Goal: Task Accomplishment & Management: Use online tool/utility

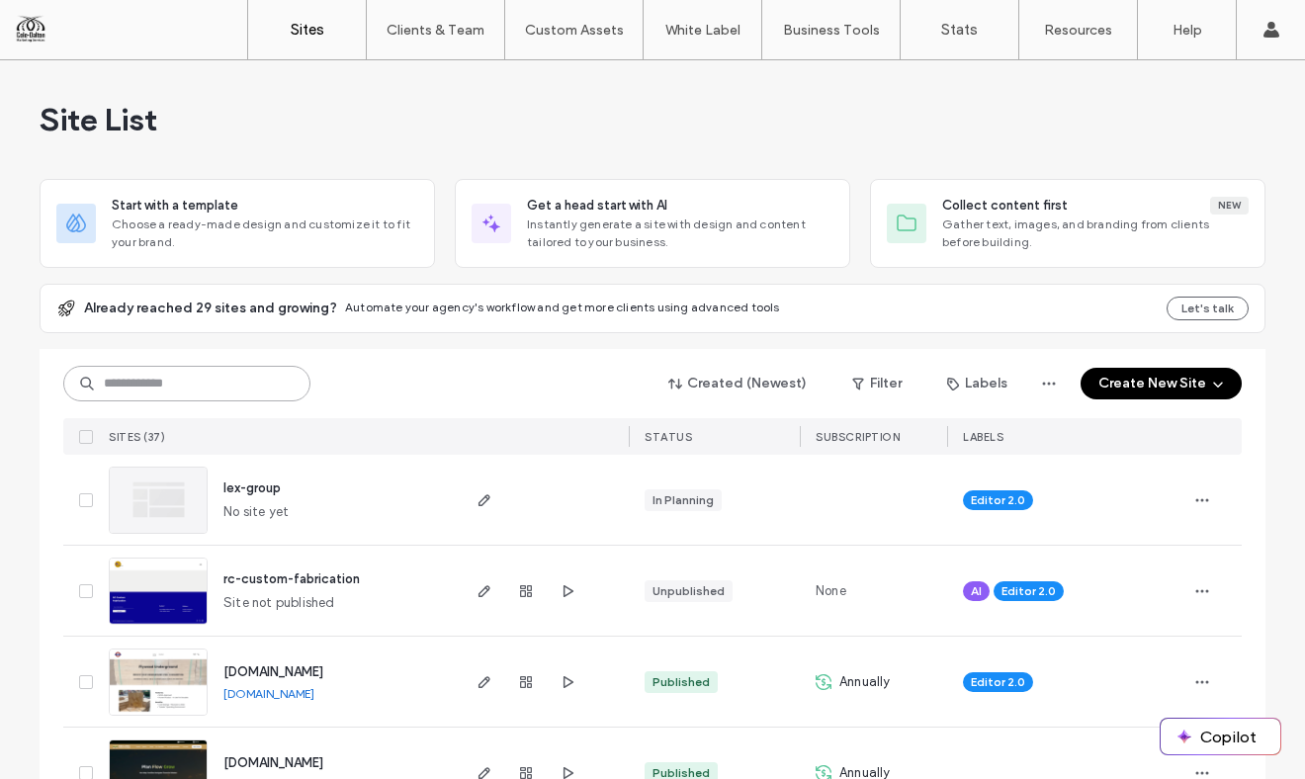
click at [193, 389] on input at bounding box center [186, 384] width 247 height 36
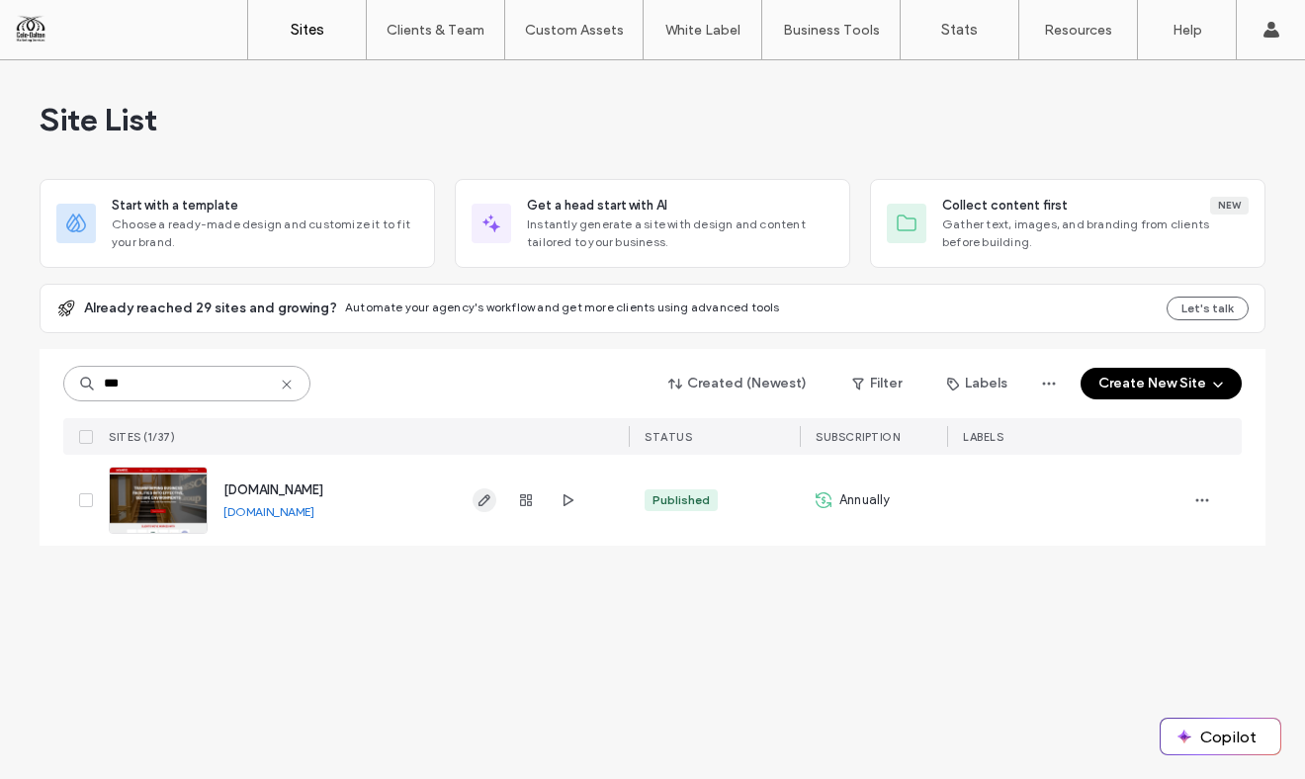
type input "***"
click at [488, 495] on use "button" at bounding box center [485, 500] width 12 height 12
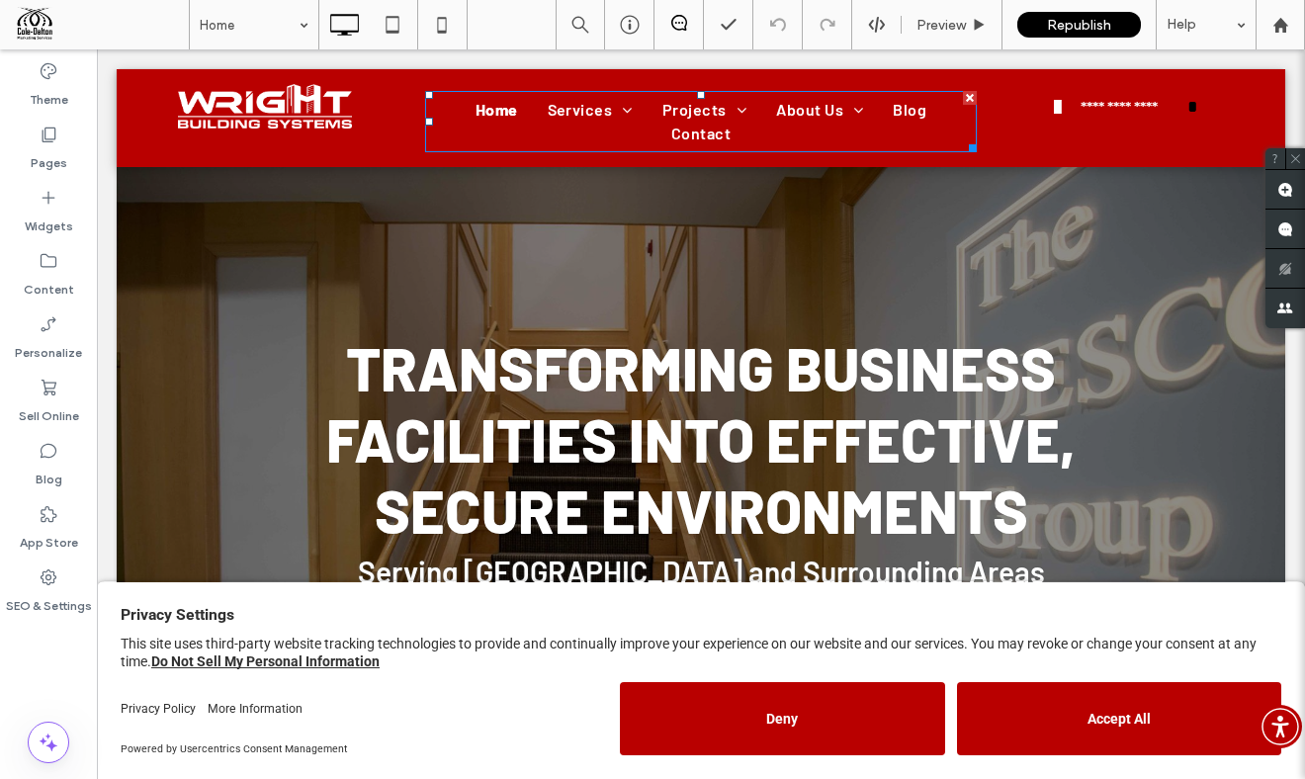
click at [775, 257] on span "[GEOGRAPHIC_DATA]" at bounding box center [755, 245] width 156 height 24
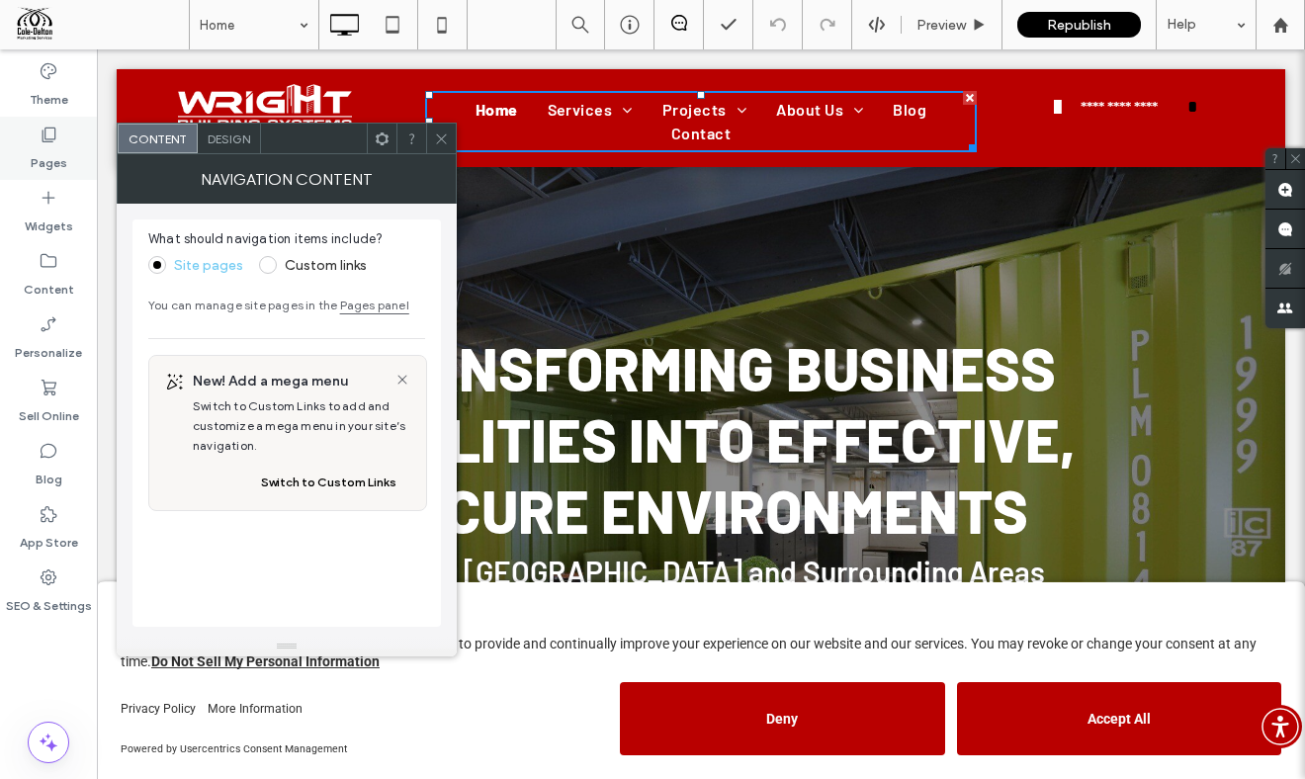
click at [51, 123] on div "Pages" at bounding box center [48, 148] width 97 height 63
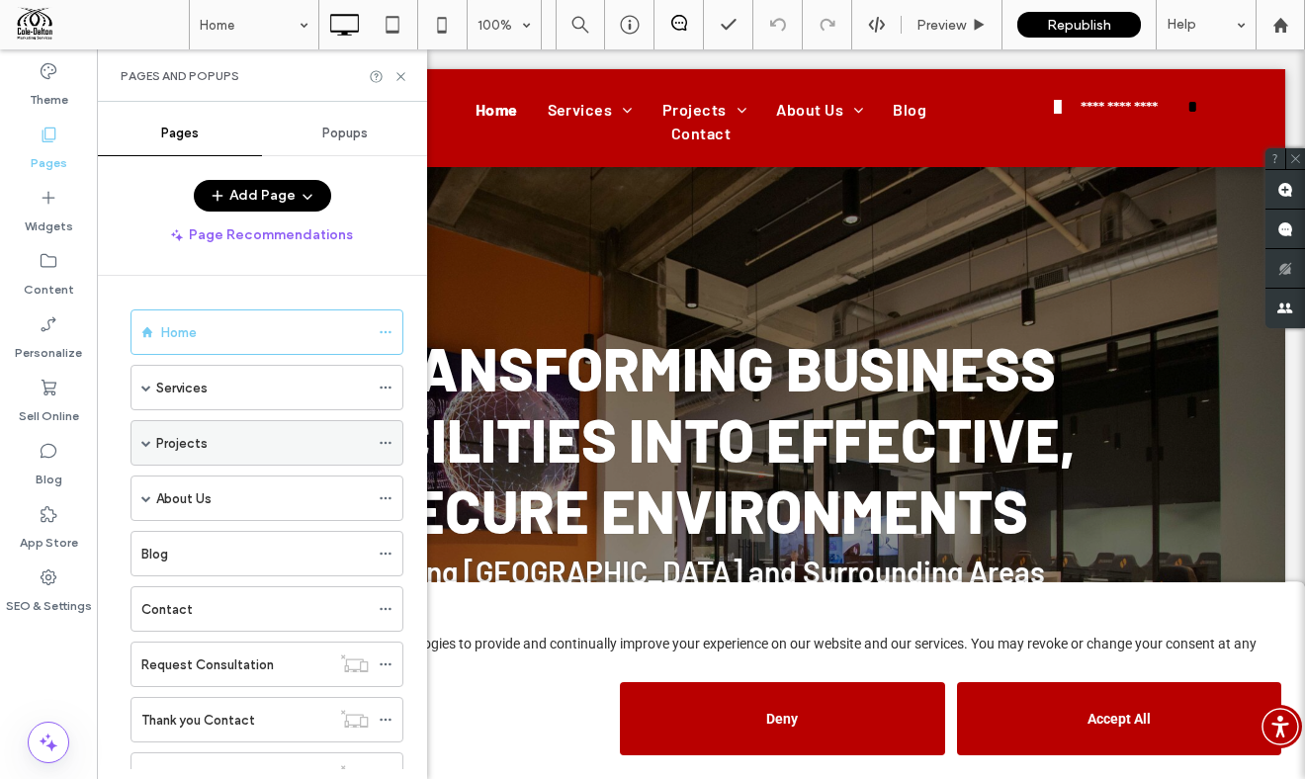
click at [141, 439] on span at bounding box center [146, 443] width 10 height 10
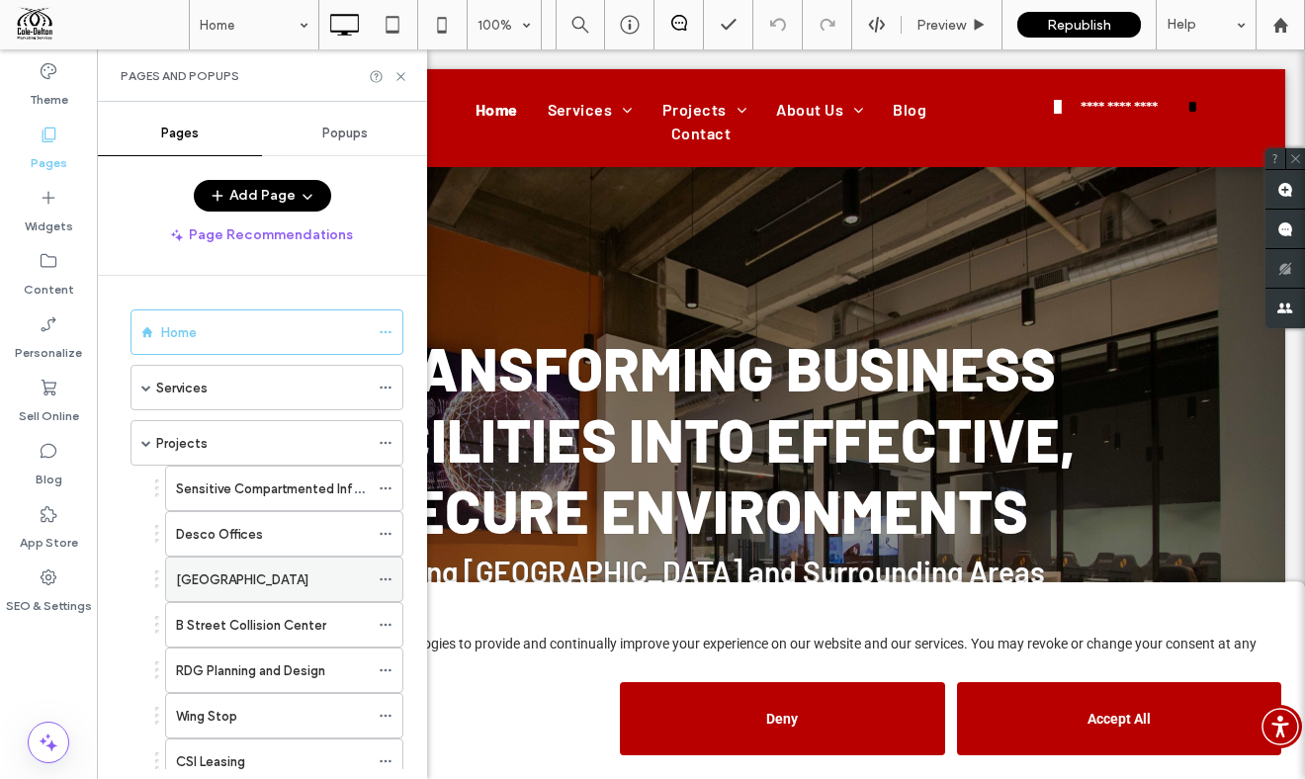
click at [259, 578] on label "[GEOGRAPHIC_DATA]" at bounding box center [242, 580] width 132 height 35
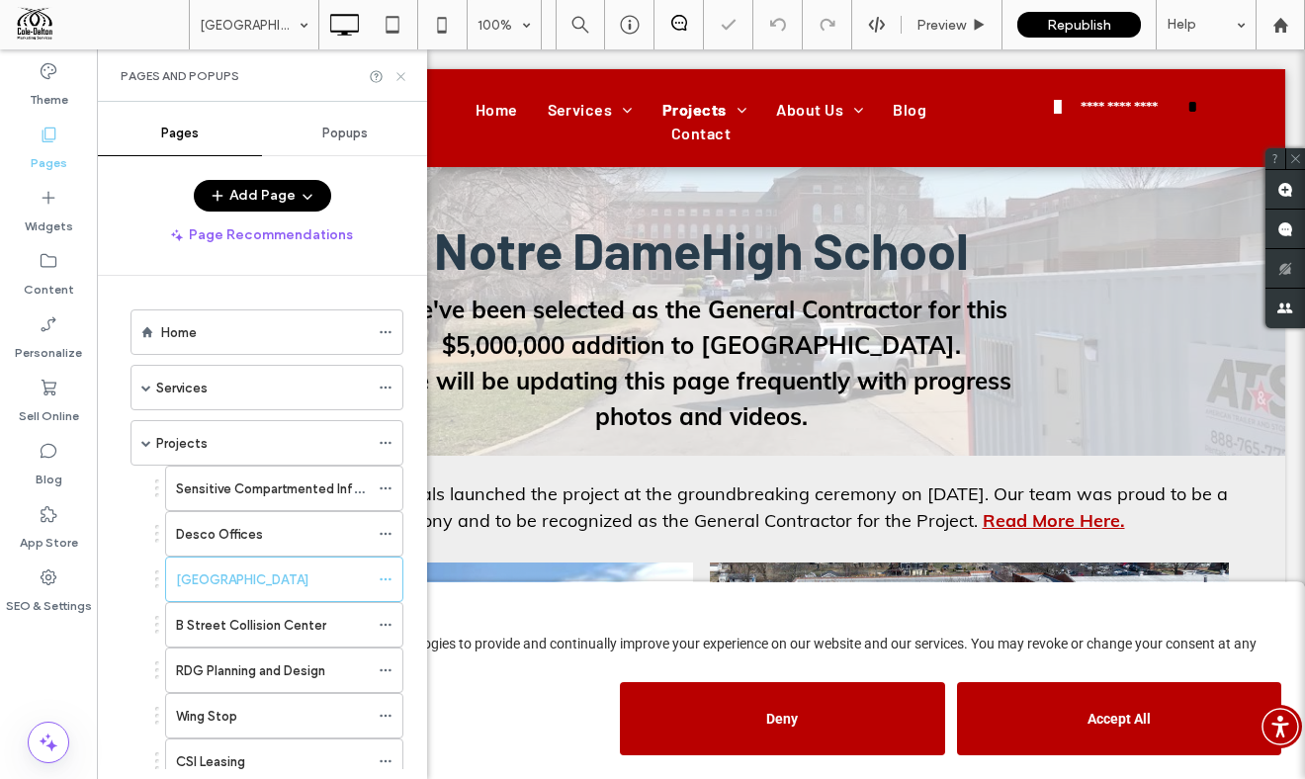
click at [400, 71] on icon at bounding box center [401, 76] width 15 height 15
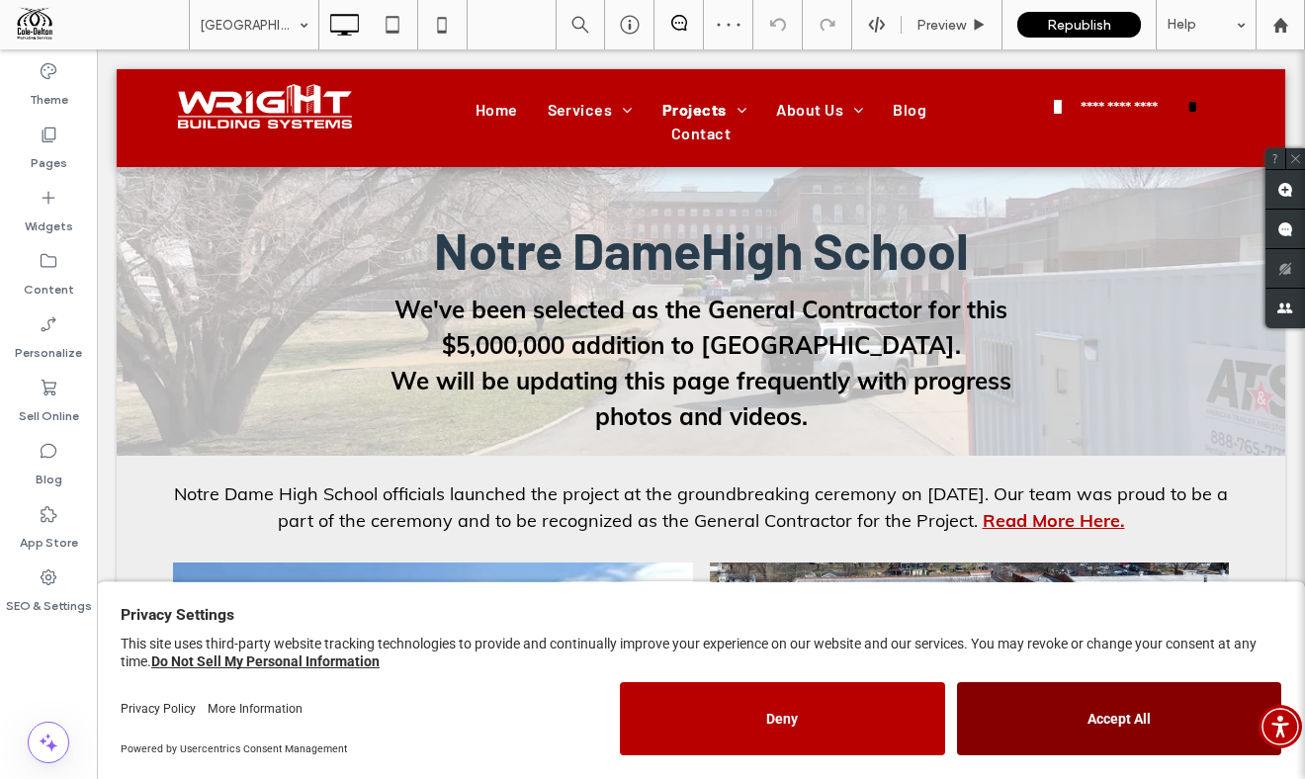
click at [1166, 700] on button "Accept All" at bounding box center [1119, 718] width 324 height 73
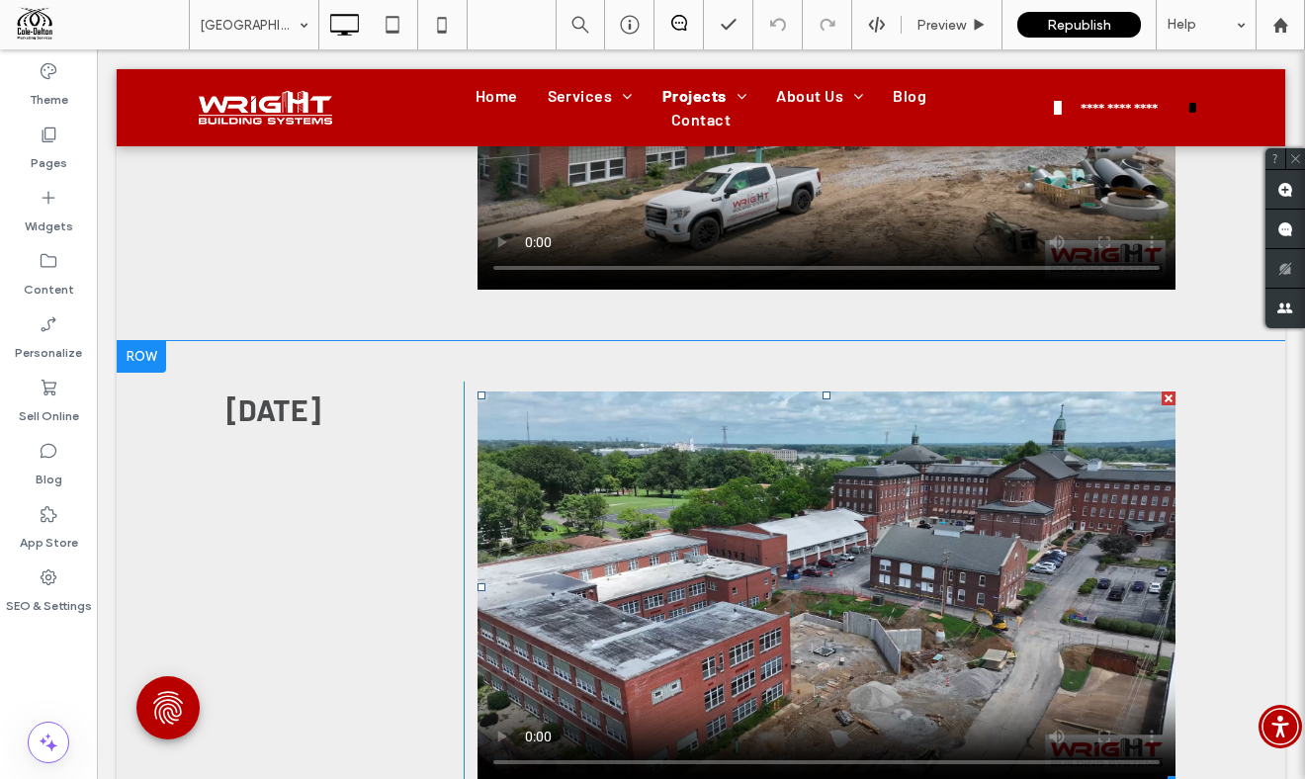
scroll to position [2824, 0]
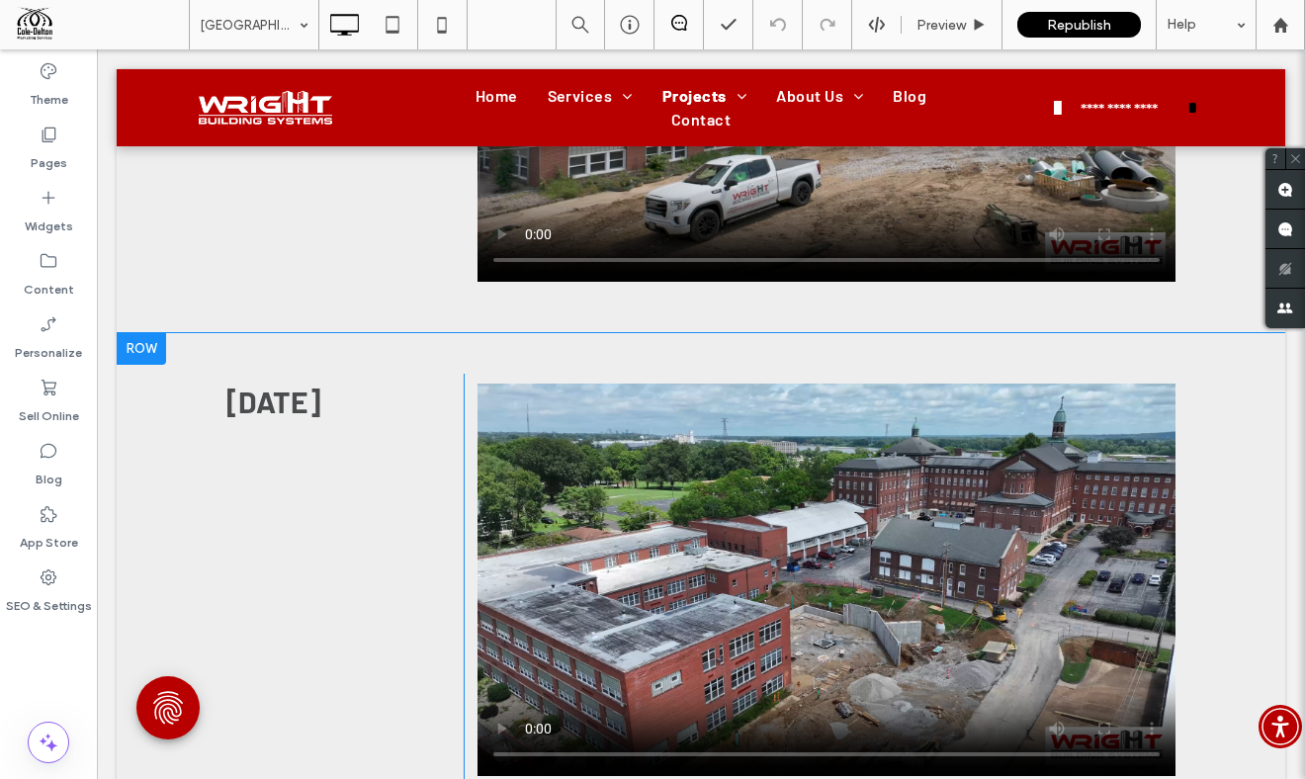
click at [141, 347] on div at bounding box center [141, 349] width 49 height 32
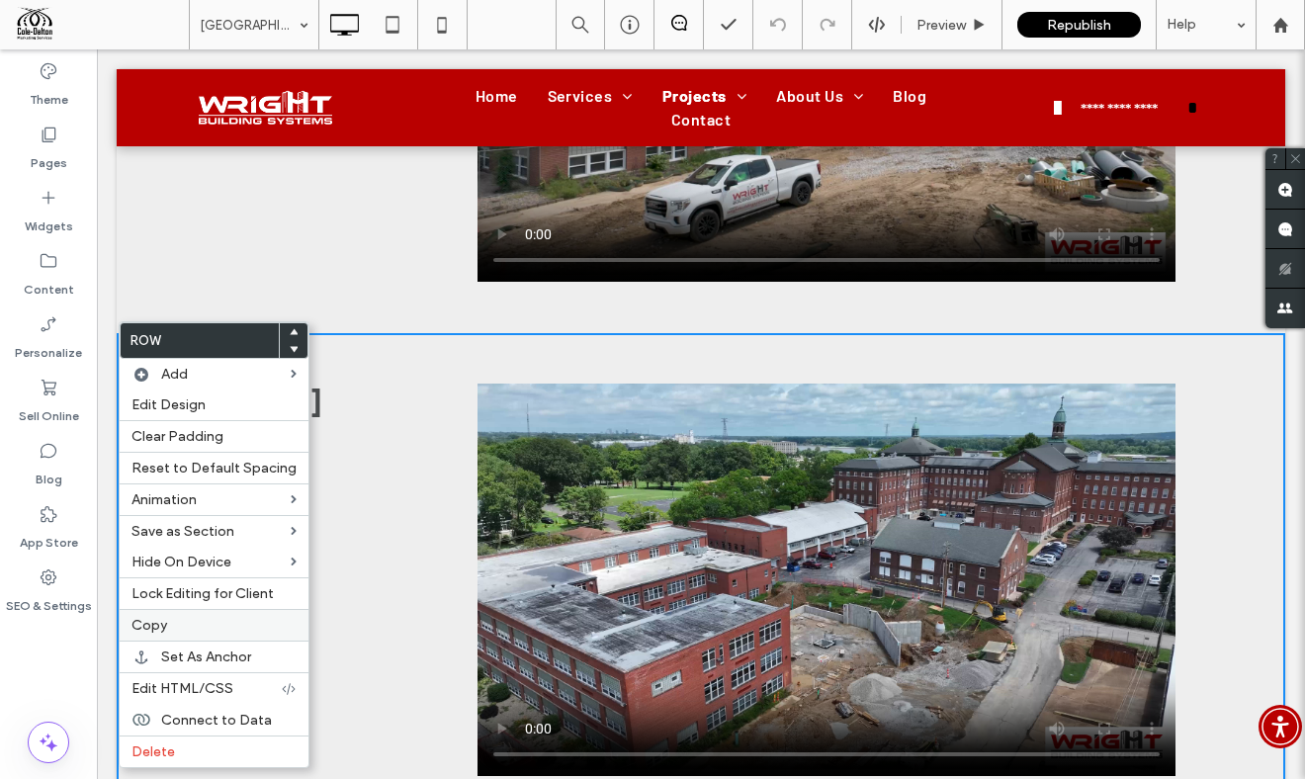
click at [166, 619] on span "Copy" at bounding box center [150, 625] width 36 height 17
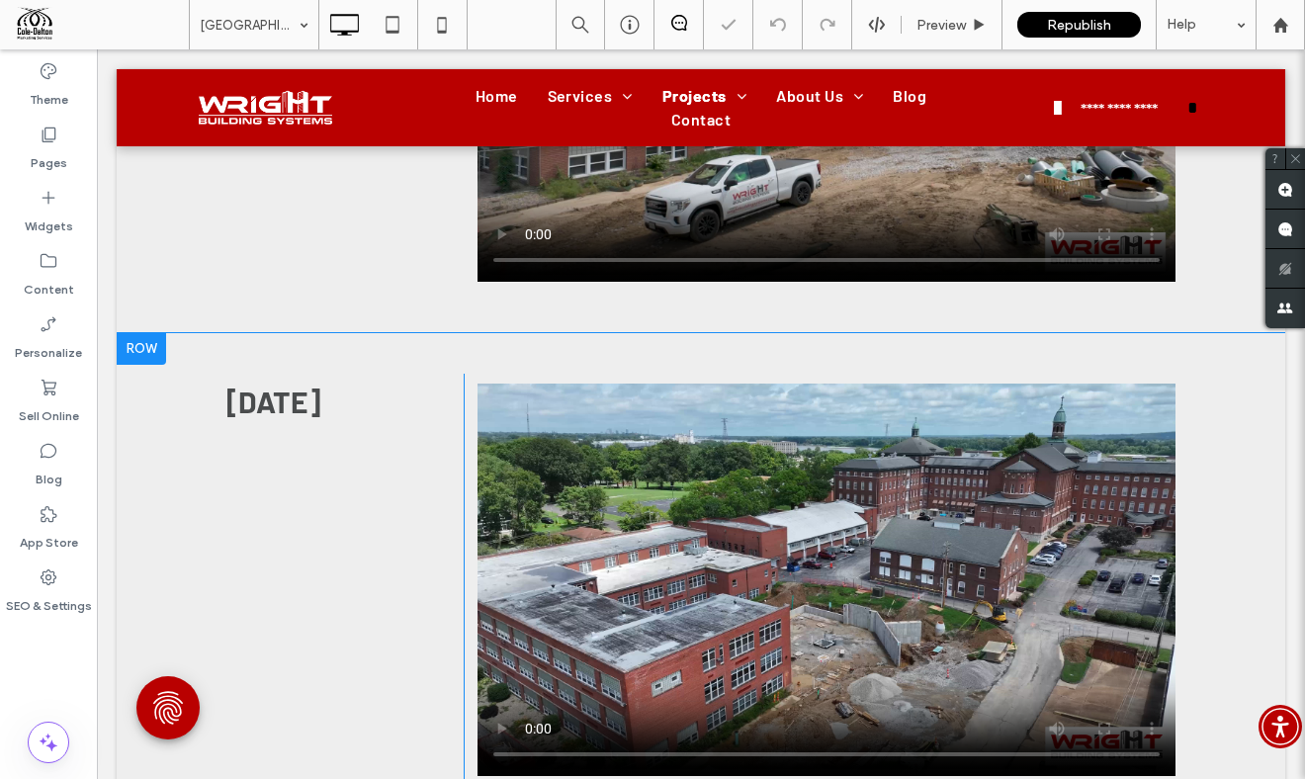
click at [131, 349] on div at bounding box center [141, 349] width 49 height 32
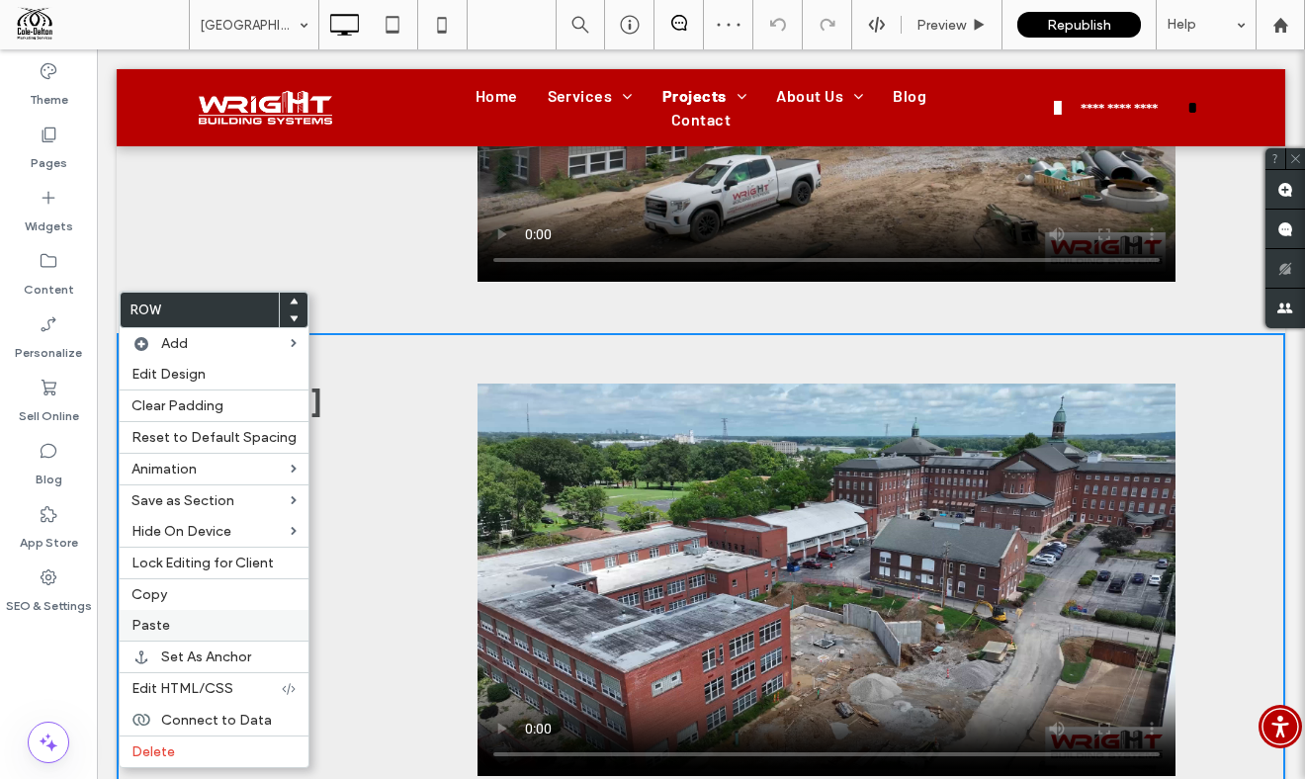
click at [162, 626] on span "Paste" at bounding box center [151, 625] width 39 height 17
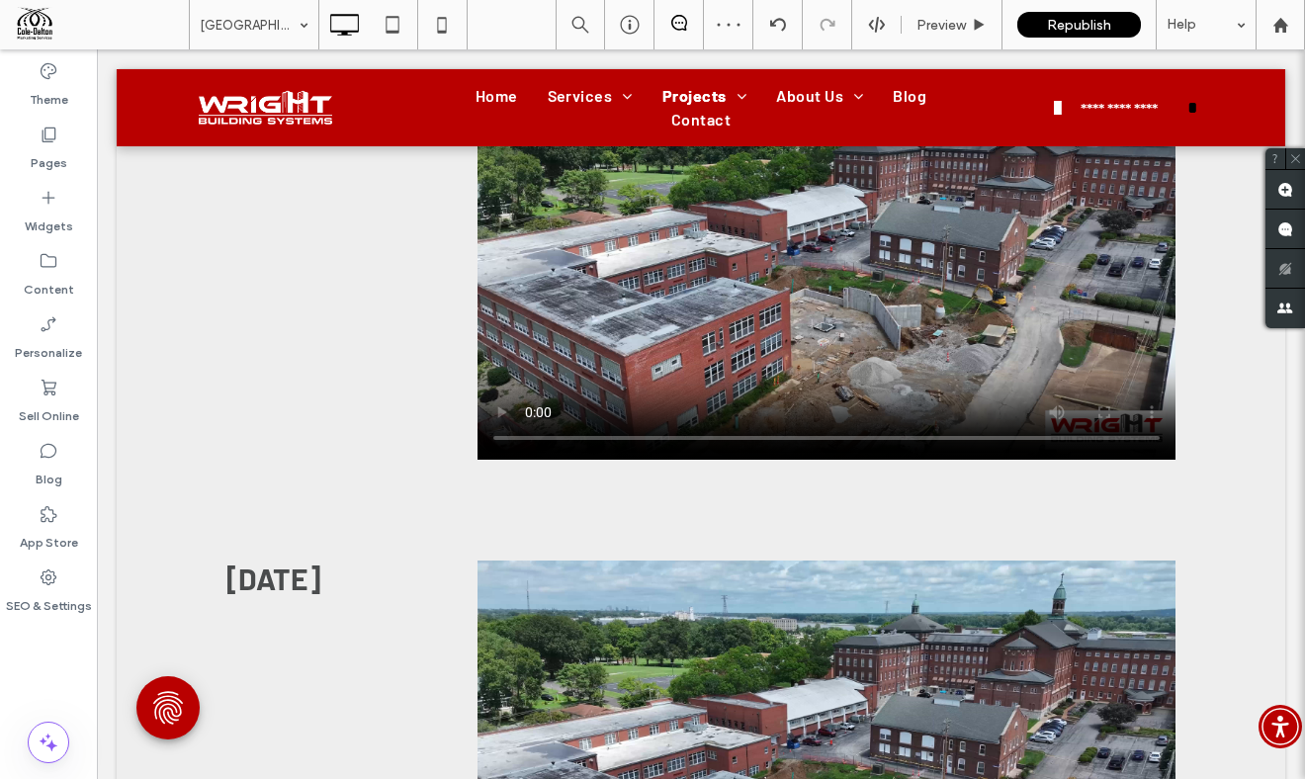
scroll to position [3237, 0]
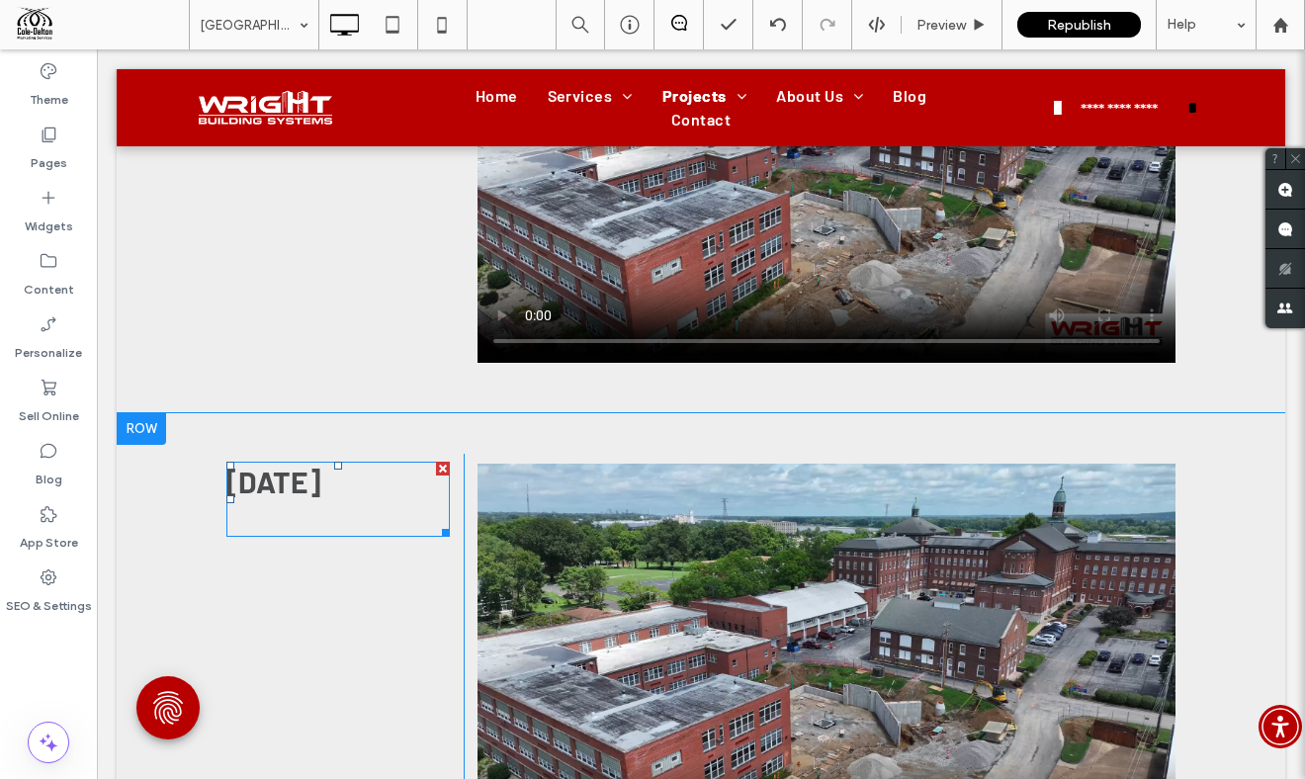
click at [320, 485] on span "[DATE]" at bounding box center [273, 482] width 94 height 36
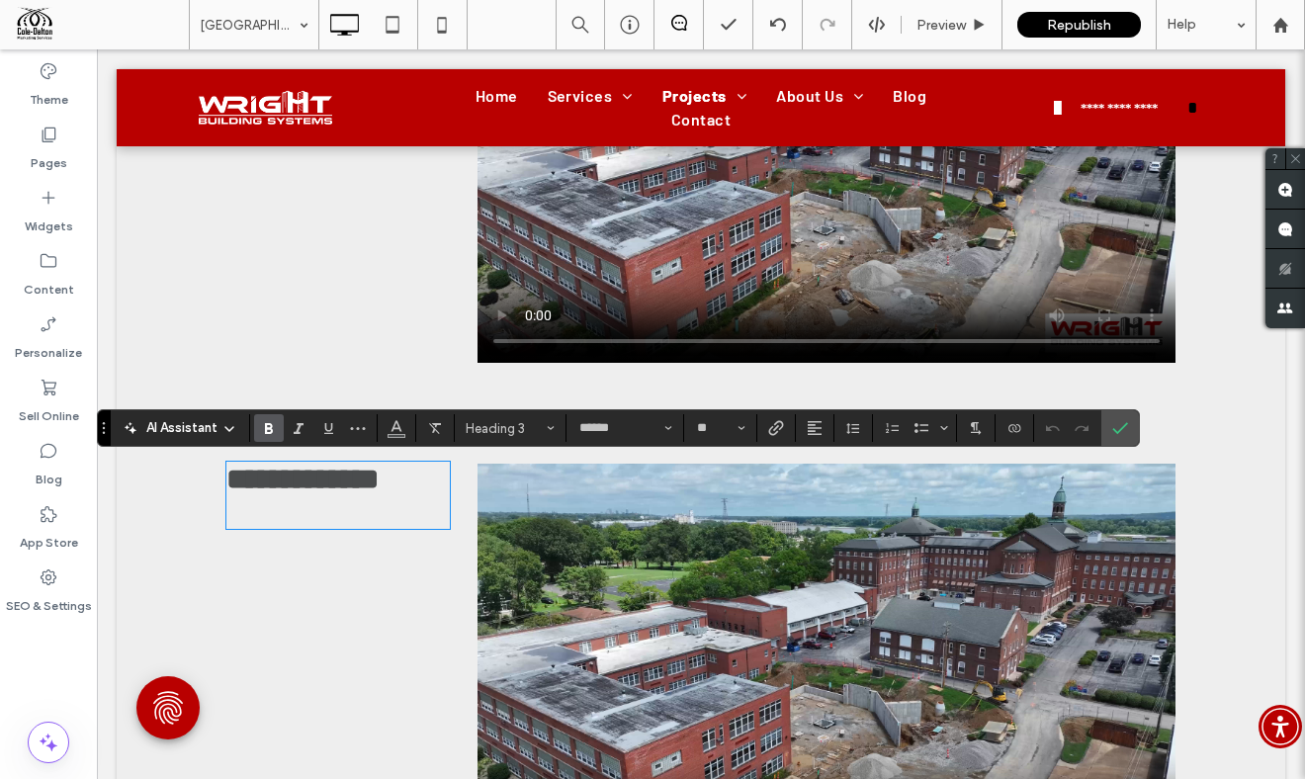
click at [303, 482] on span "**********" at bounding box center [302, 479] width 152 height 29
drag, startPoint x: 220, startPoint y: 477, endPoint x: 210, endPoint y: 477, distance: 10.9
click at [210, 477] on div "**********" at bounding box center [701, 659] width 1169 height 493
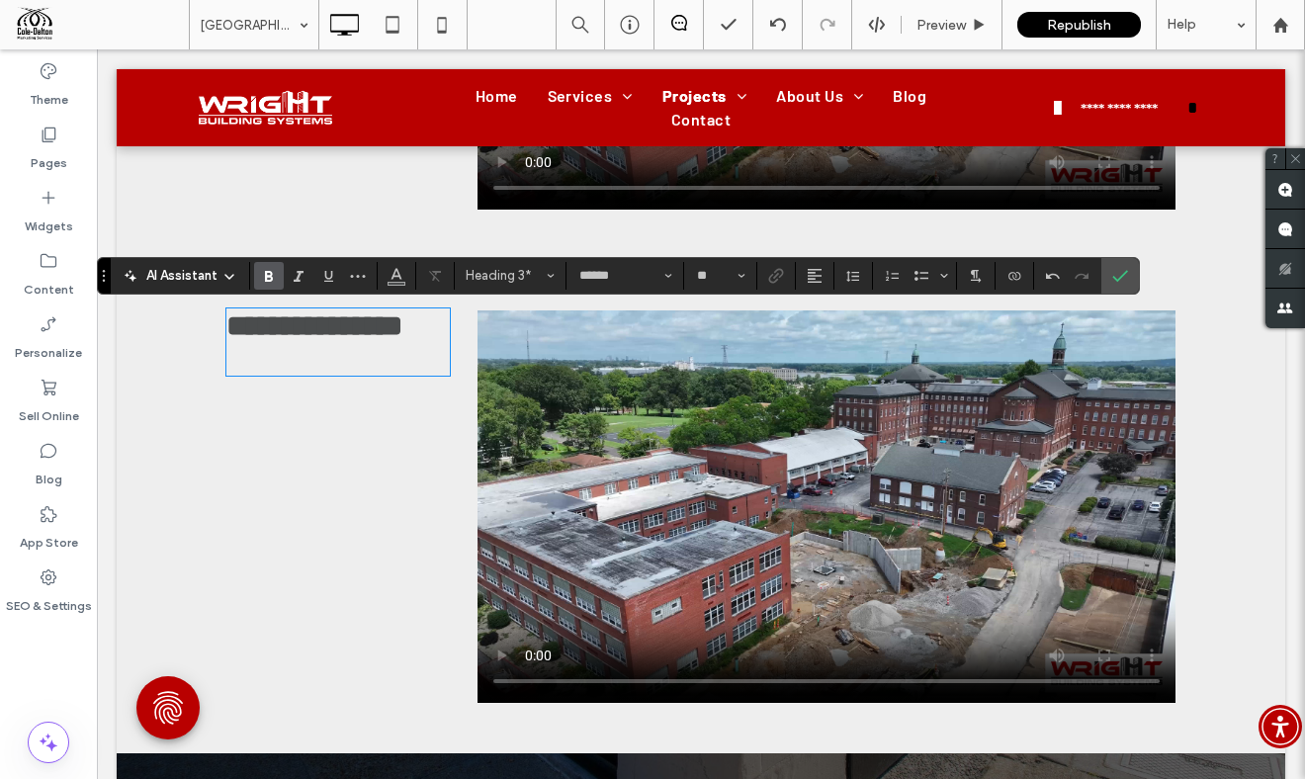
scroll to position [3390, 0]
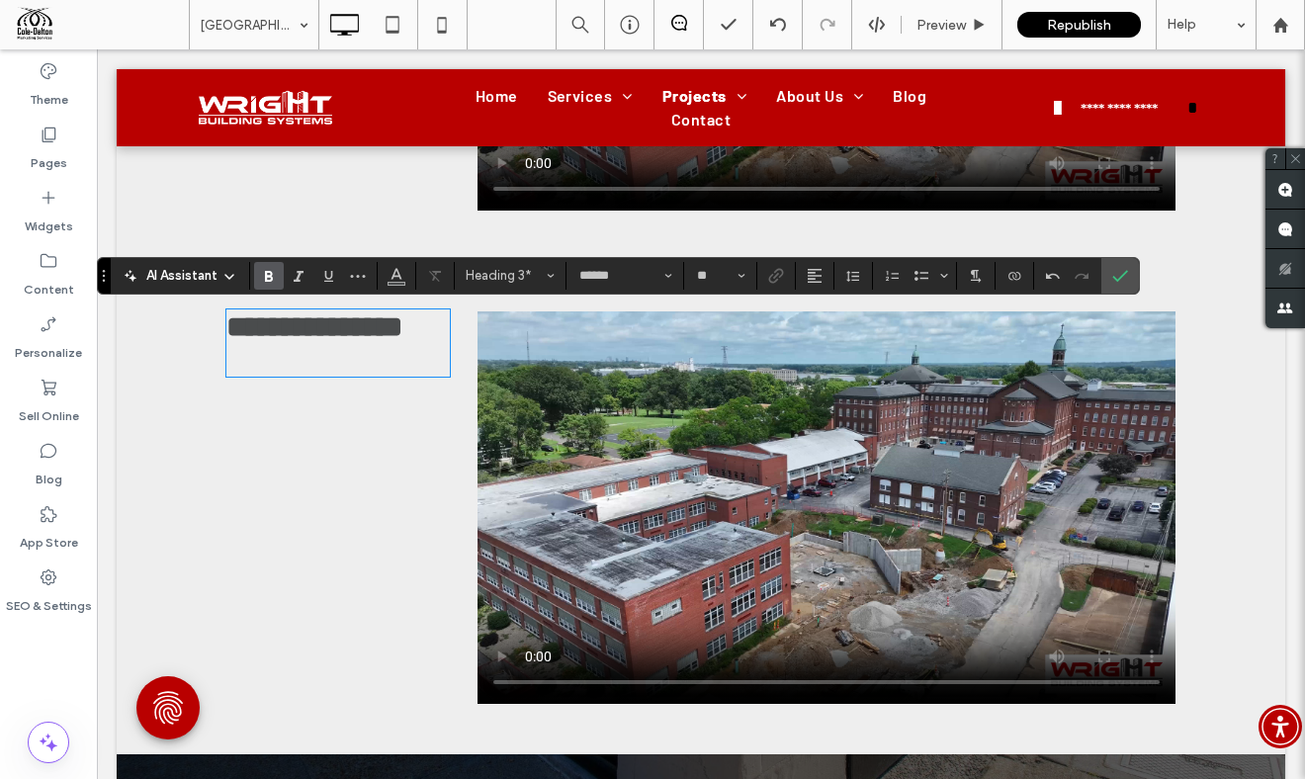
click at [839, 521] on video at bounding box center [827, 507] width 698 height 393
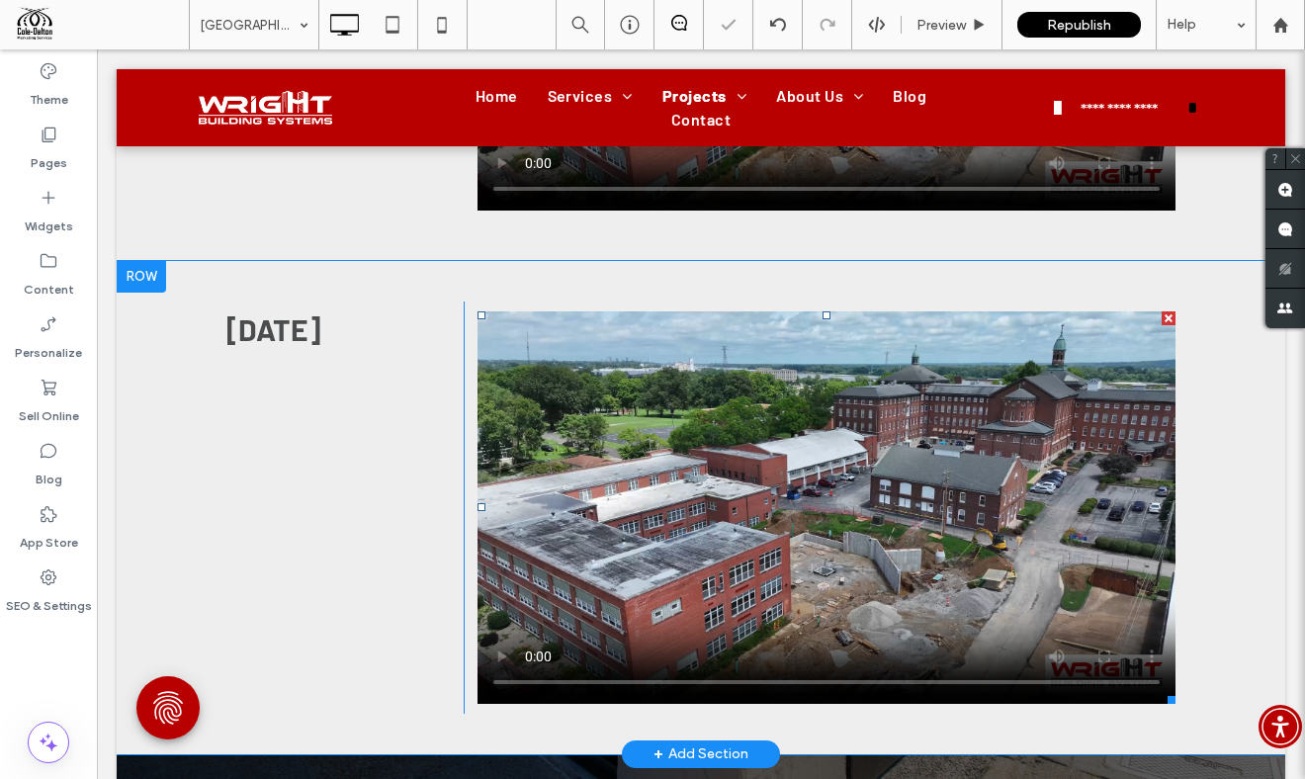
click at [839, 521] on span at bounding box center [827, 507] width 698 height 393
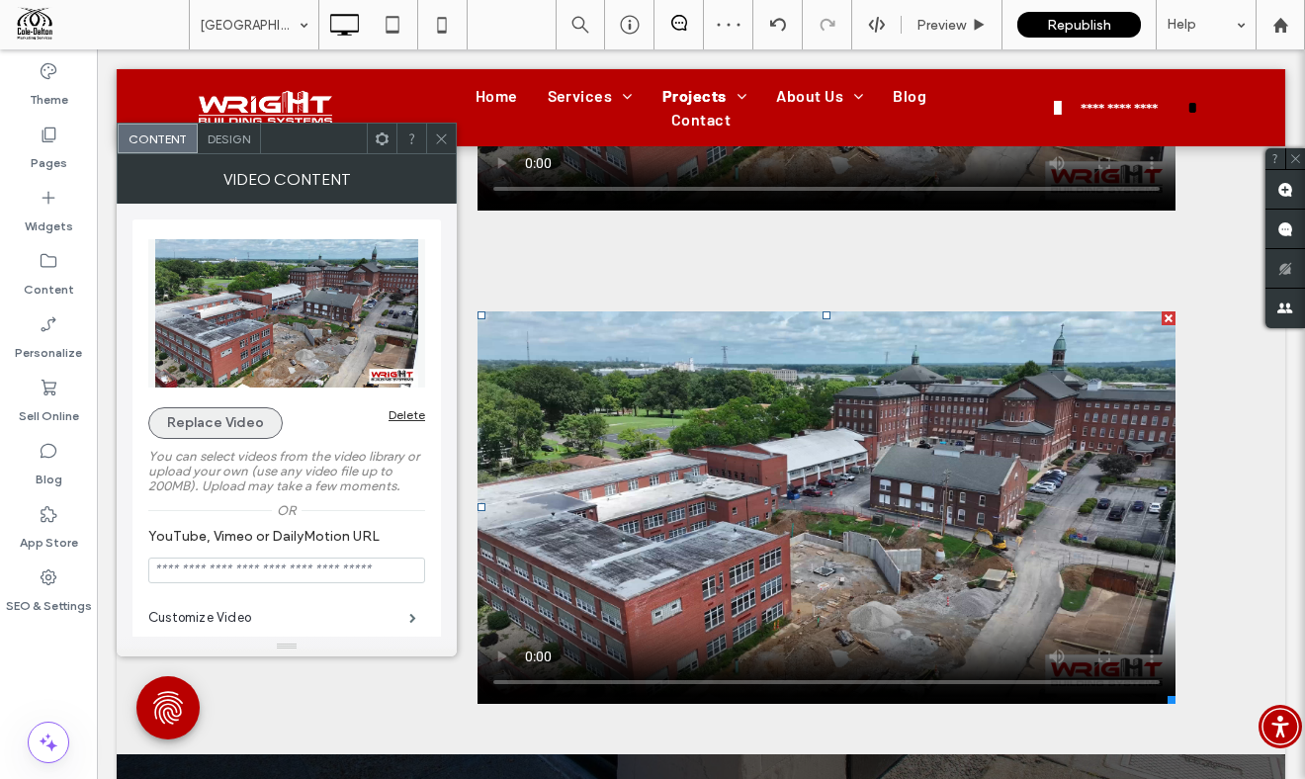
click at [201, 428] on button "Replace Video" at bounding box center [215, 423] width 134 height 32
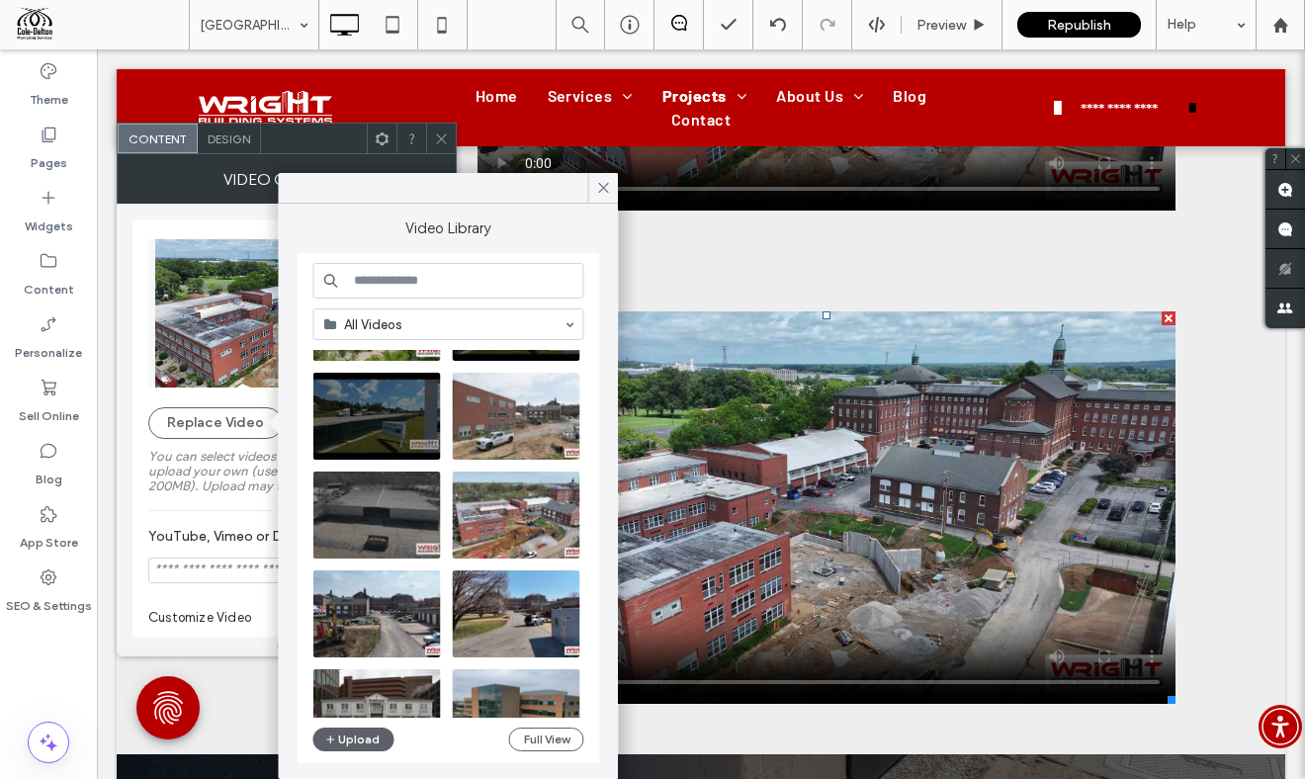
scroll to position [206, 0]
click at [539, 735] on button "Full View" at bounding box center [546, 740] width 75 height 24
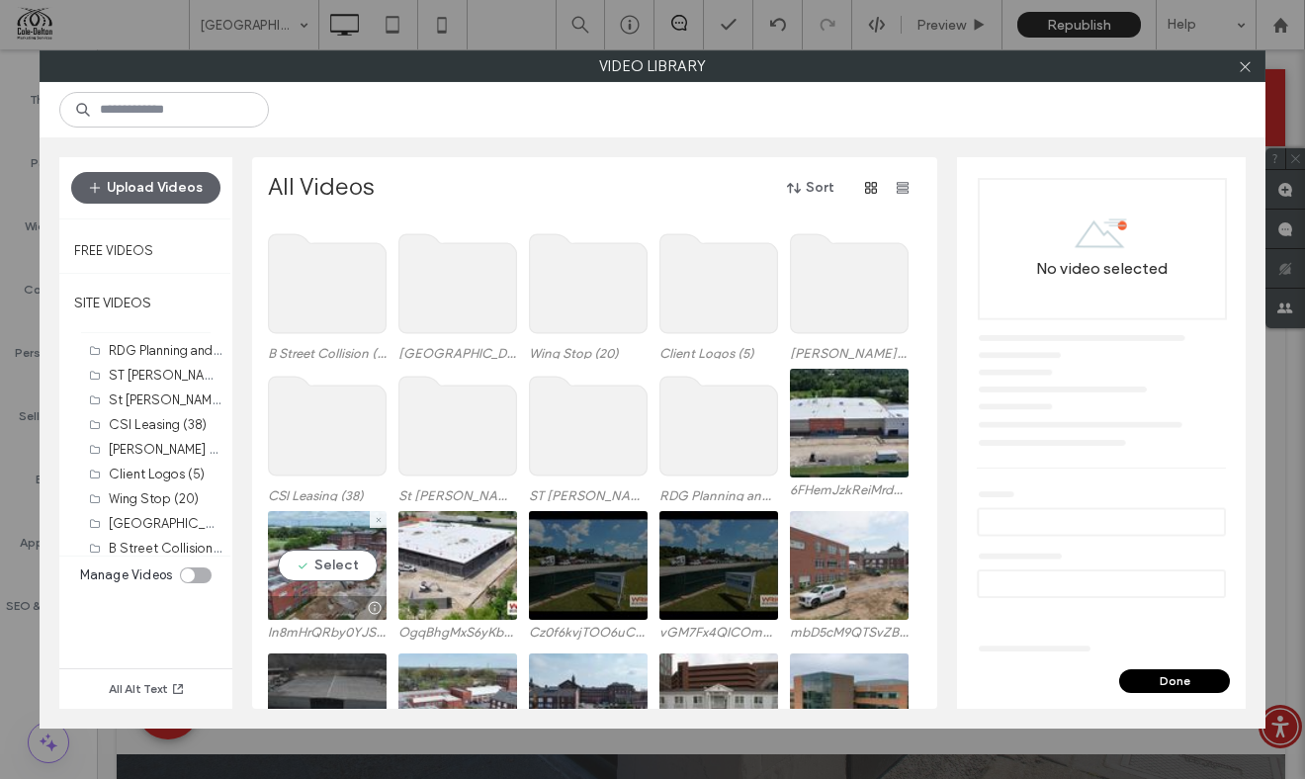
scroll to position [35, 0]
click at [179, 180] on button "Upload Videos" at bounding box center [145, 188] width 149 height 32
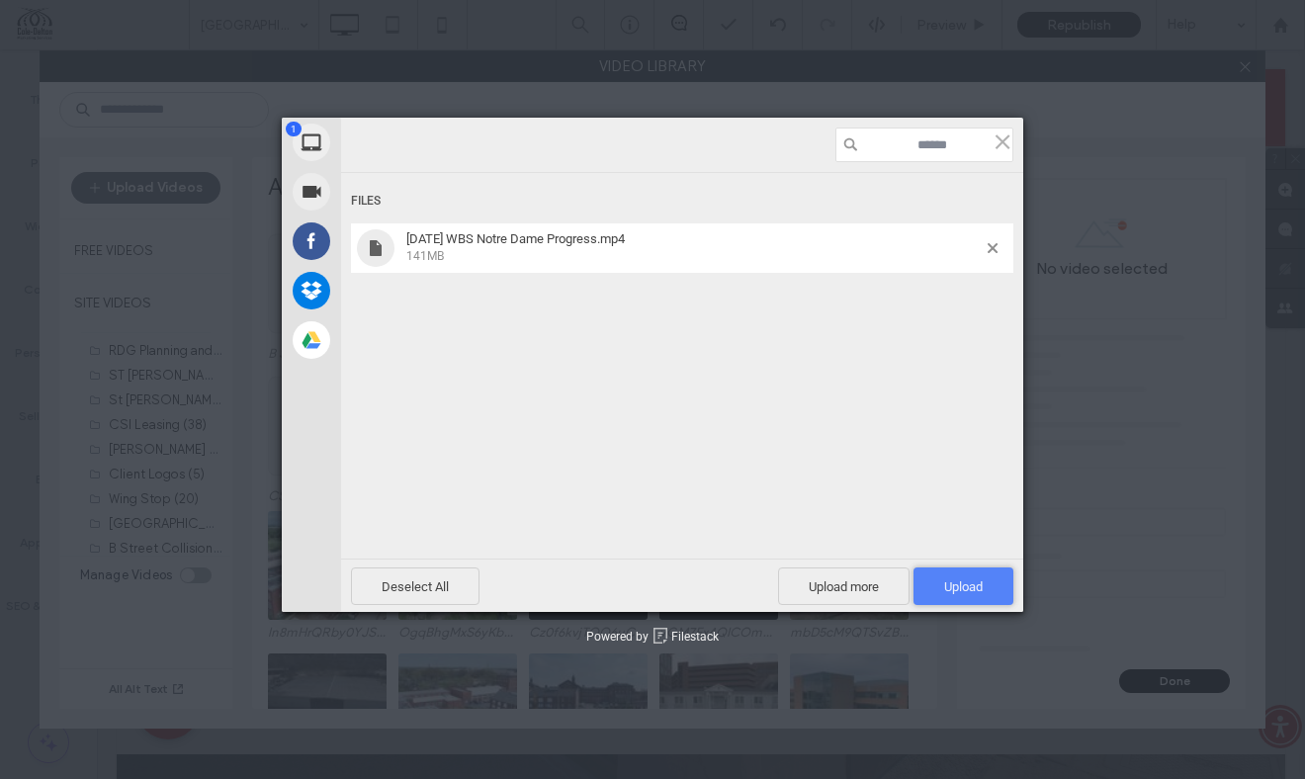
click at [973, 586] on span "Upload 1" at bounding box center [963, 586] width 39 height 15
